Goal: Transaction & Acquisition: Book appointment/travel/reservation

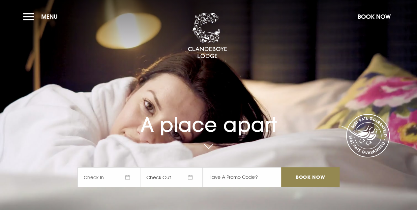
click at [119, 179] on span "Check In" at bounding box center [108, 178] width 63 height 20
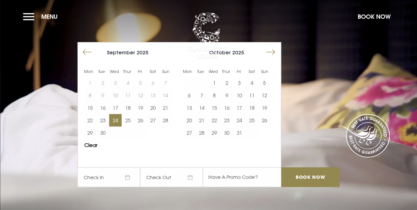
click at [111, 124] on button "24" at bounding box center [115, 120] width 13 height 13
click at [122, 121] on button "24" at bounding box center [115, 120] width 13 height 13
click at [134, 120] on button "25" at bounding box center [128, 120] width 13 height 13
click at [132, 119] on button "25" at bounding box center [128, 120] width 13 height 13
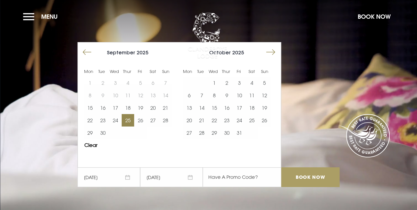
click at [315, 175] on input "Book Now" at bounding box center [310, 178] width 58 height 20
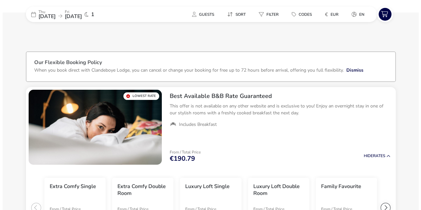
scroll to position [54, 0]
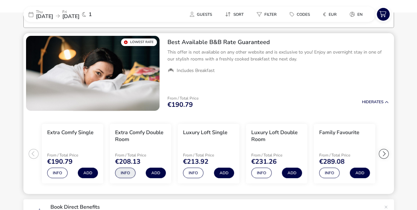
click at [125, 171] on button "Info" at bounding box center [125, 173] width 20 height 11
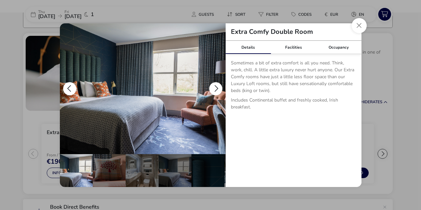
click at [216, 91] on button "details" at bounding box center [215, 88] width 13 height 13
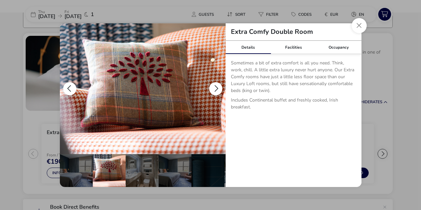
click at [216, 91] on button "details" at bounding box center [215, 88] width 13 height 13
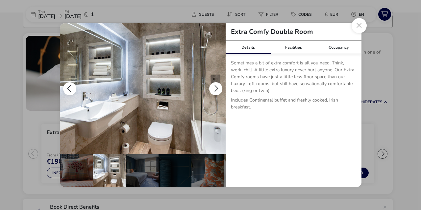
click at [212, 87] on button "details" at bounding box center [215, 88] width 13 height 13
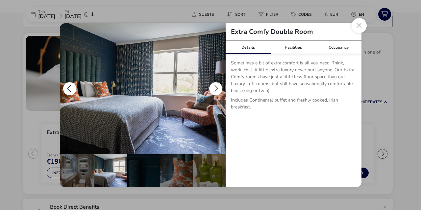
click at [212, 87] on button "details" at bounding box center [215, 88] width 13 height 13
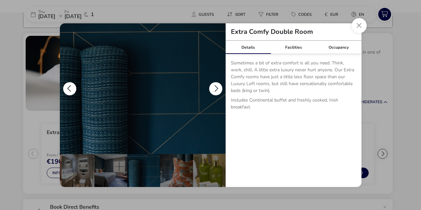
click at [212, 87] on button "details" at bounding box center [215, 88] width 13 height 13
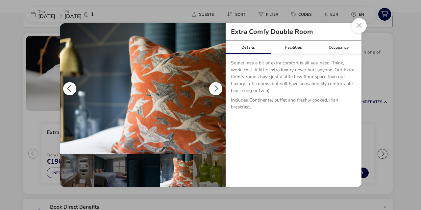
click at [212, 87] on button "details" at bounding box center [215, 88] width 13 height 13
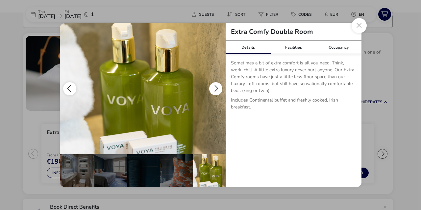
click at [212, 87] on button "details" at bounding box center [215, 88] width 13 height 13
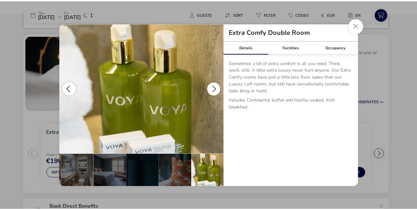
scroll to position [0, 0]
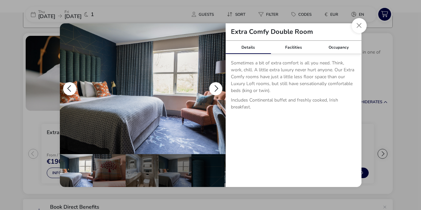
click at [212, 87] on button "details" at bounding box center [215, 88] width 13 height 13
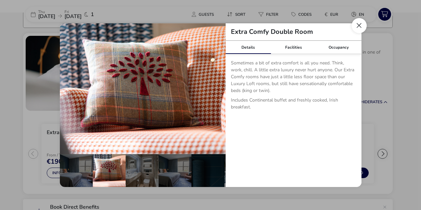
click at [361, 23] on button "Close dialog" at bounding box center [359, 25] width 15 height 15
